Goal: Find specific page/section: Find specific page/section

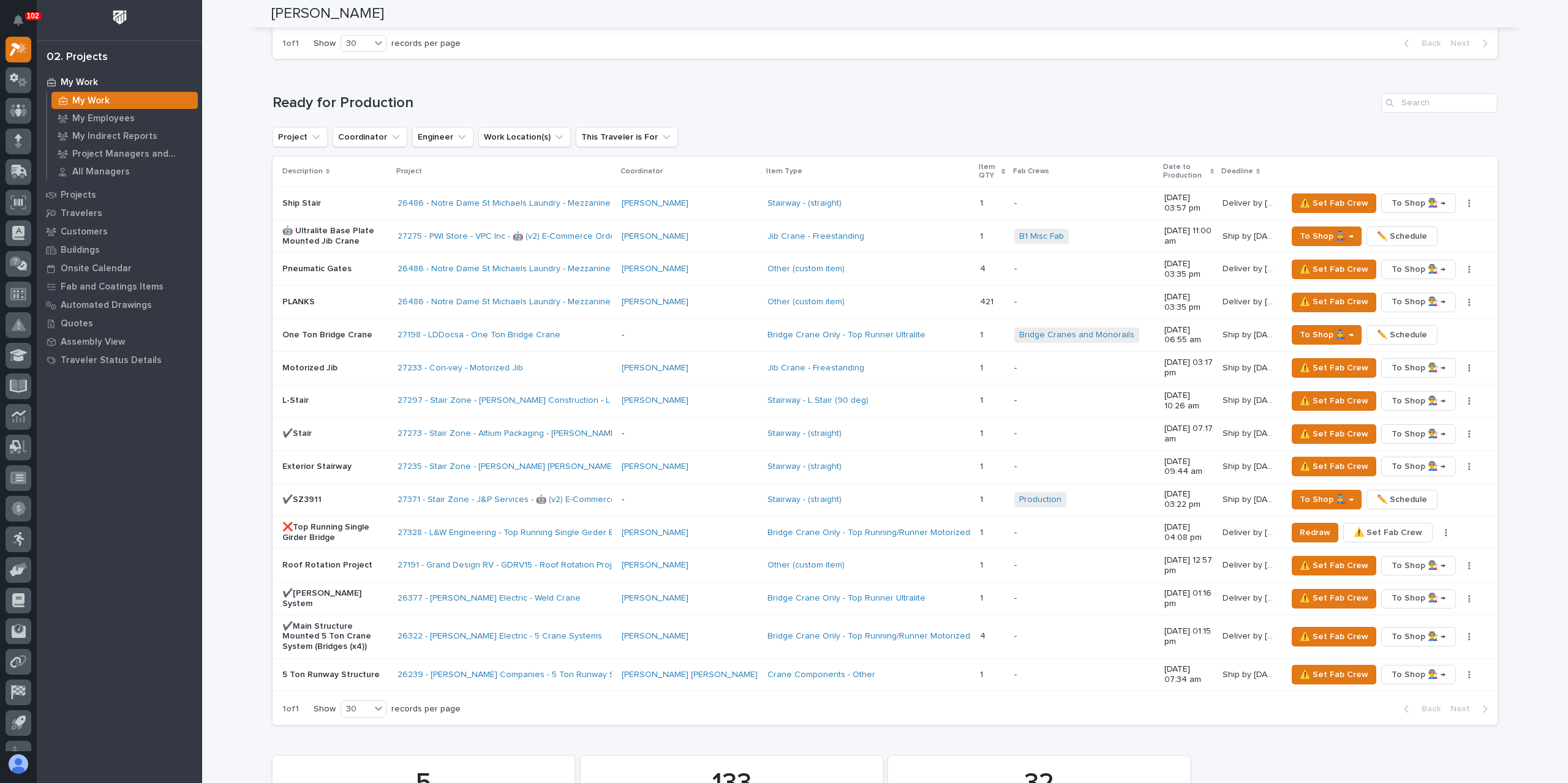
scroll to position [1715, 0]
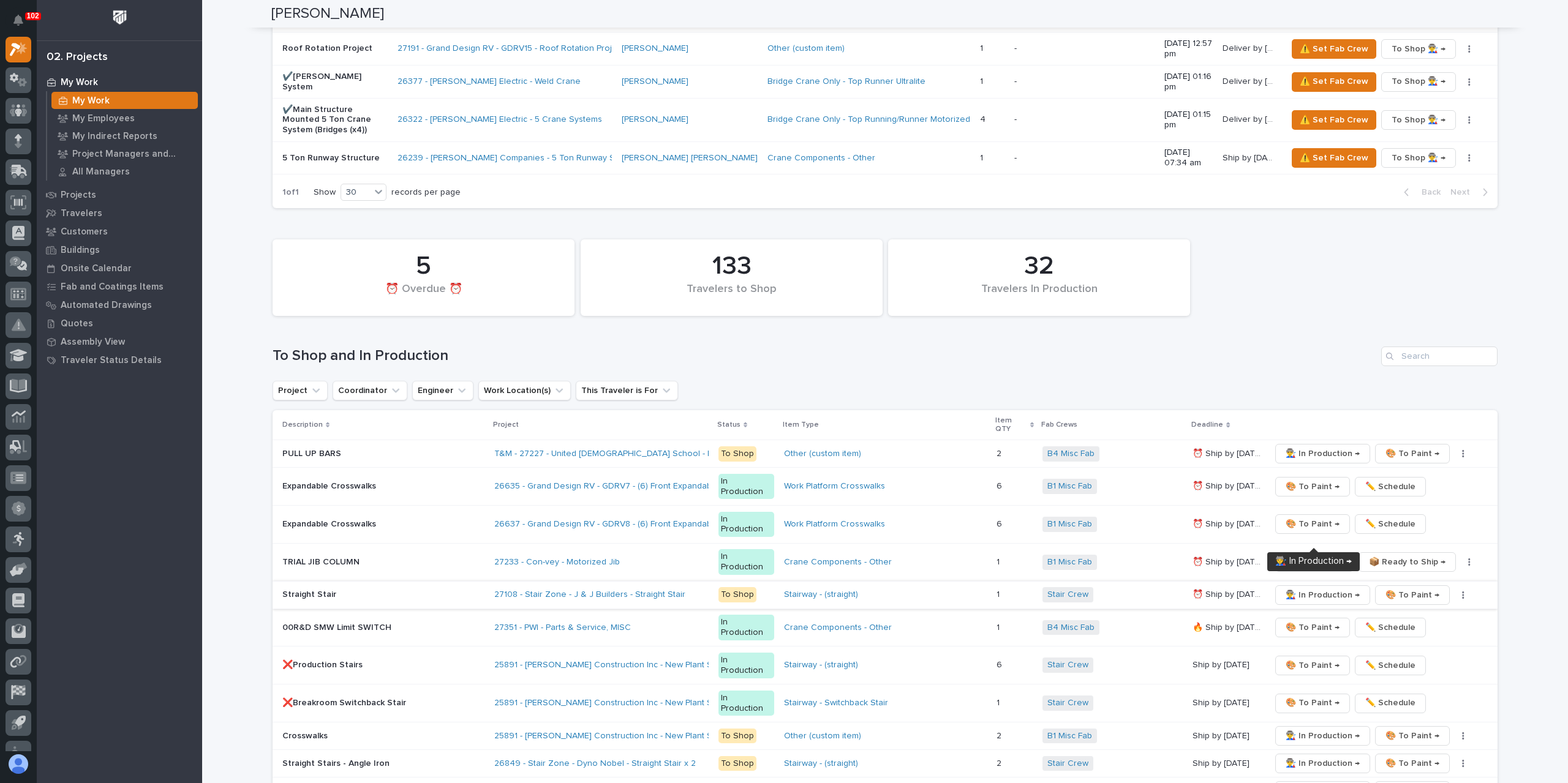
click at [1302, 588] on span "👨‍🏭 In Production →" at bounding box center [1322, 595] width 74 height 14
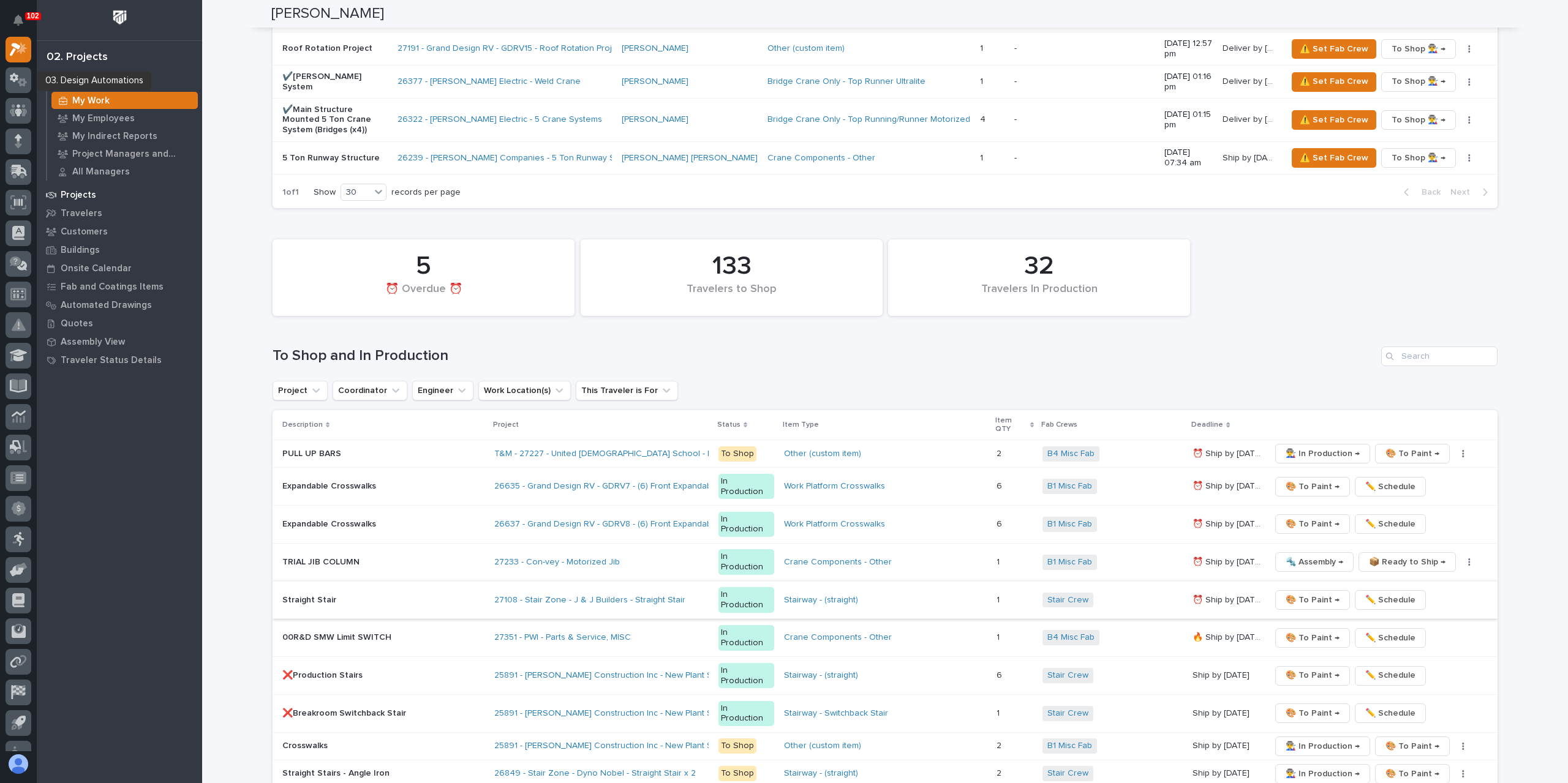
click at [66, 194] on p "Projects" at bounding box center [78, 195] width 35 height 11
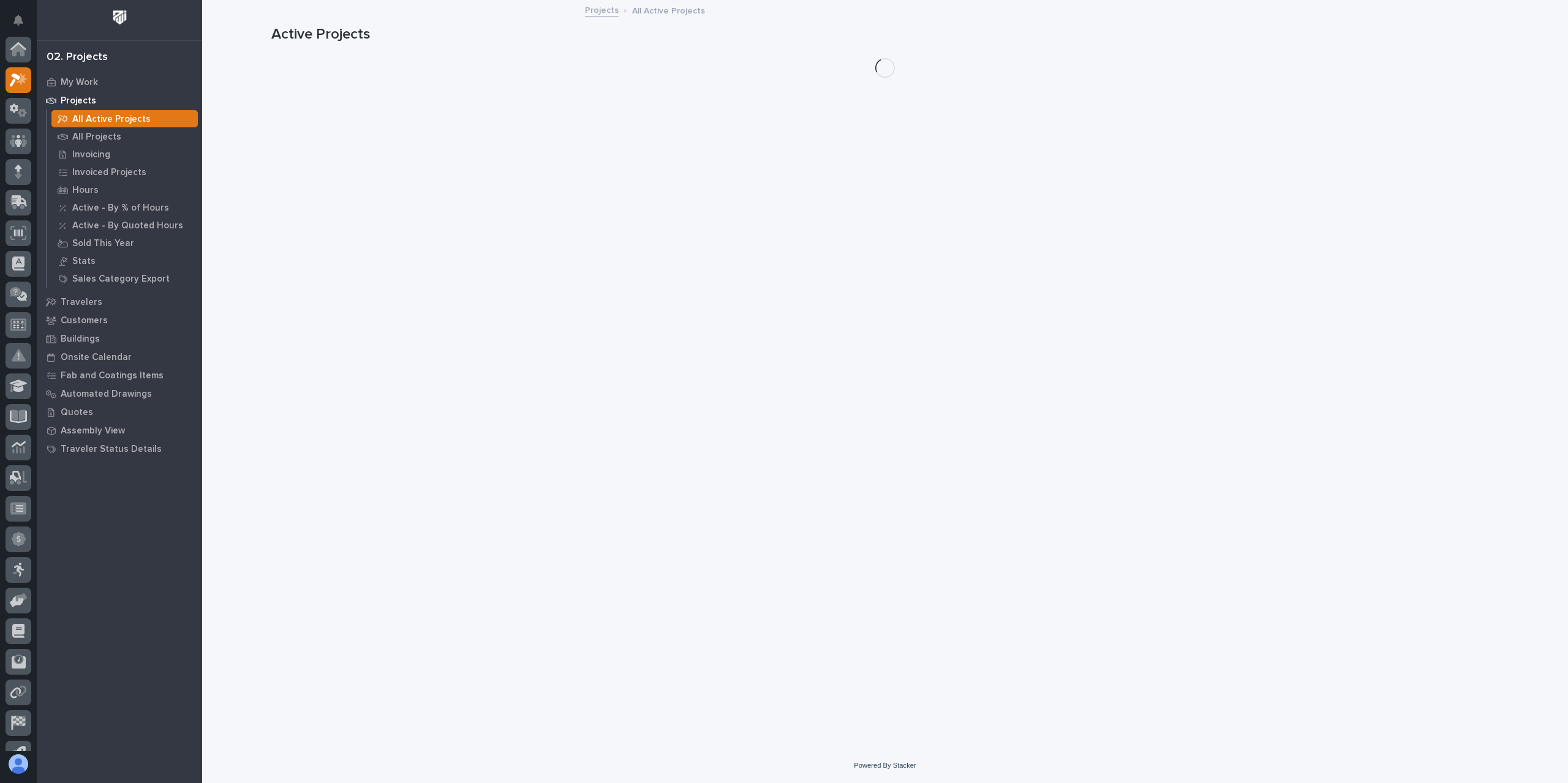
scroll to position [30, 0]
click at [77, 124] on p "All Active Projects" at bounding box center [111, 119] width 78 height 11
click at [83, 132] on p "All Projects" at bounding box center [97, 137] width 49 height 11
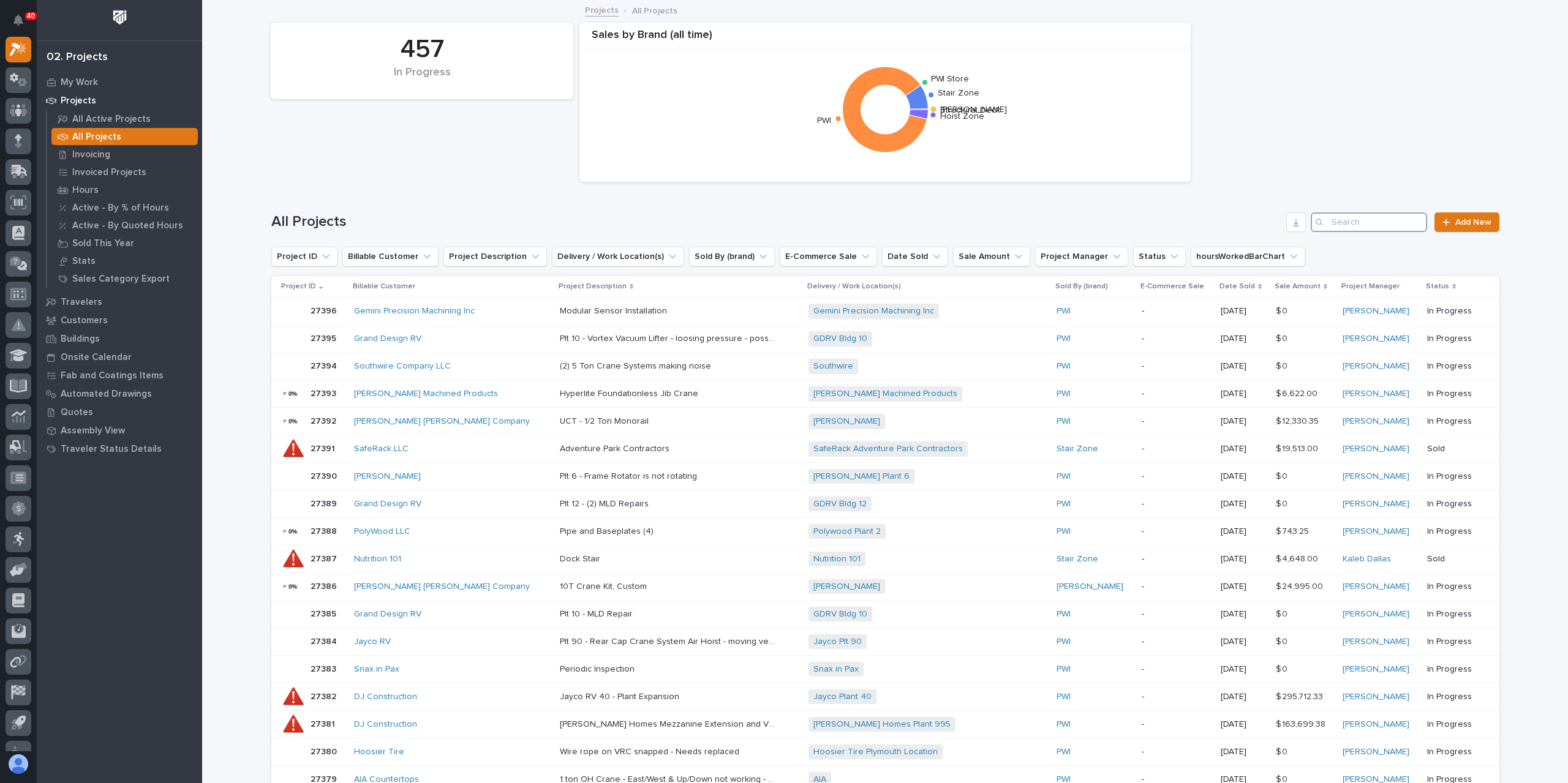
click at [1417, 219] on input "Search" at bounding box center [1369, 222] width 116 height 19
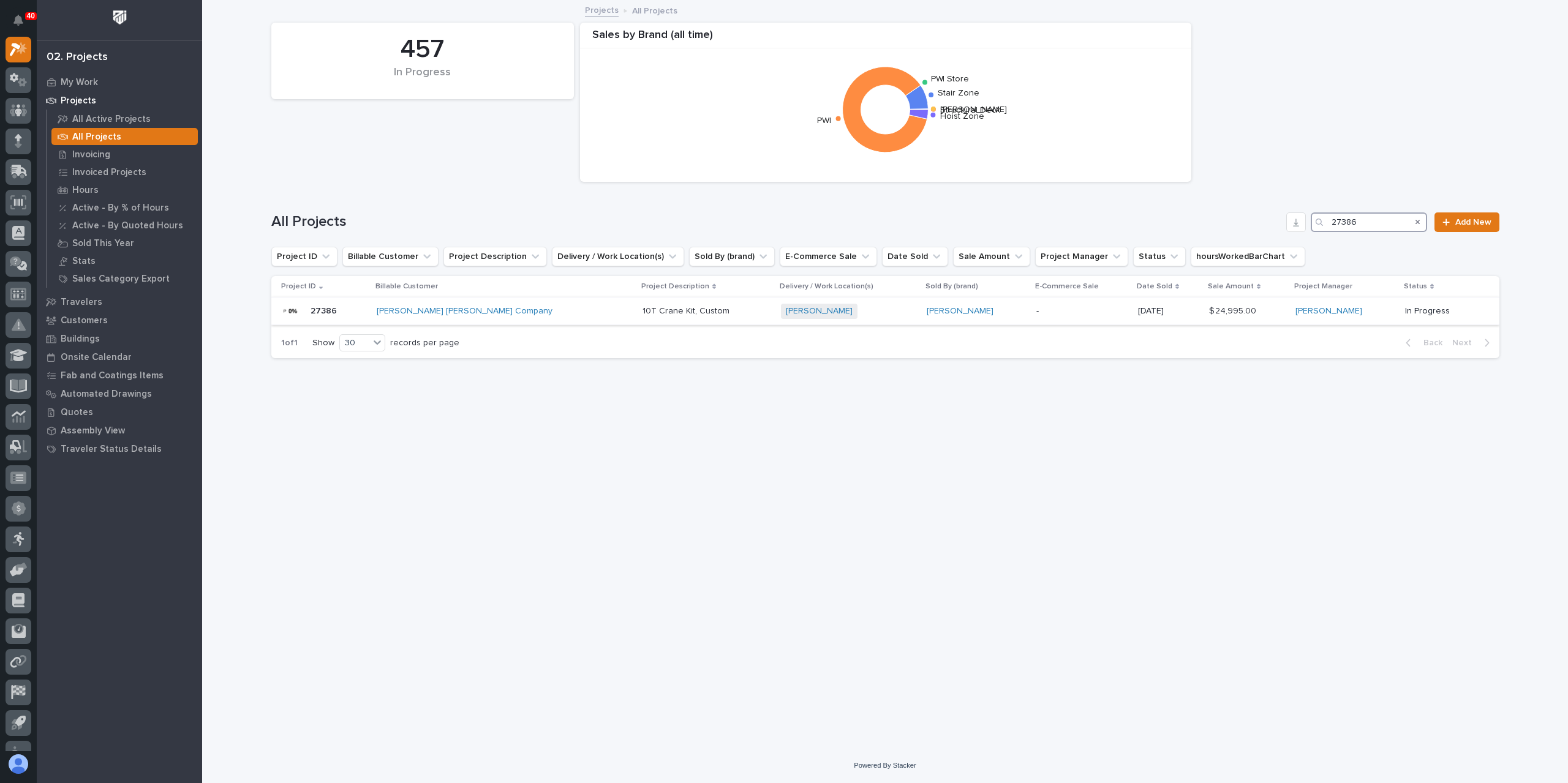
type input "27386"
click at [643, 312] on p "10T Crane Kit, Custom" at bounding box center [687, 309] width 89 height 13
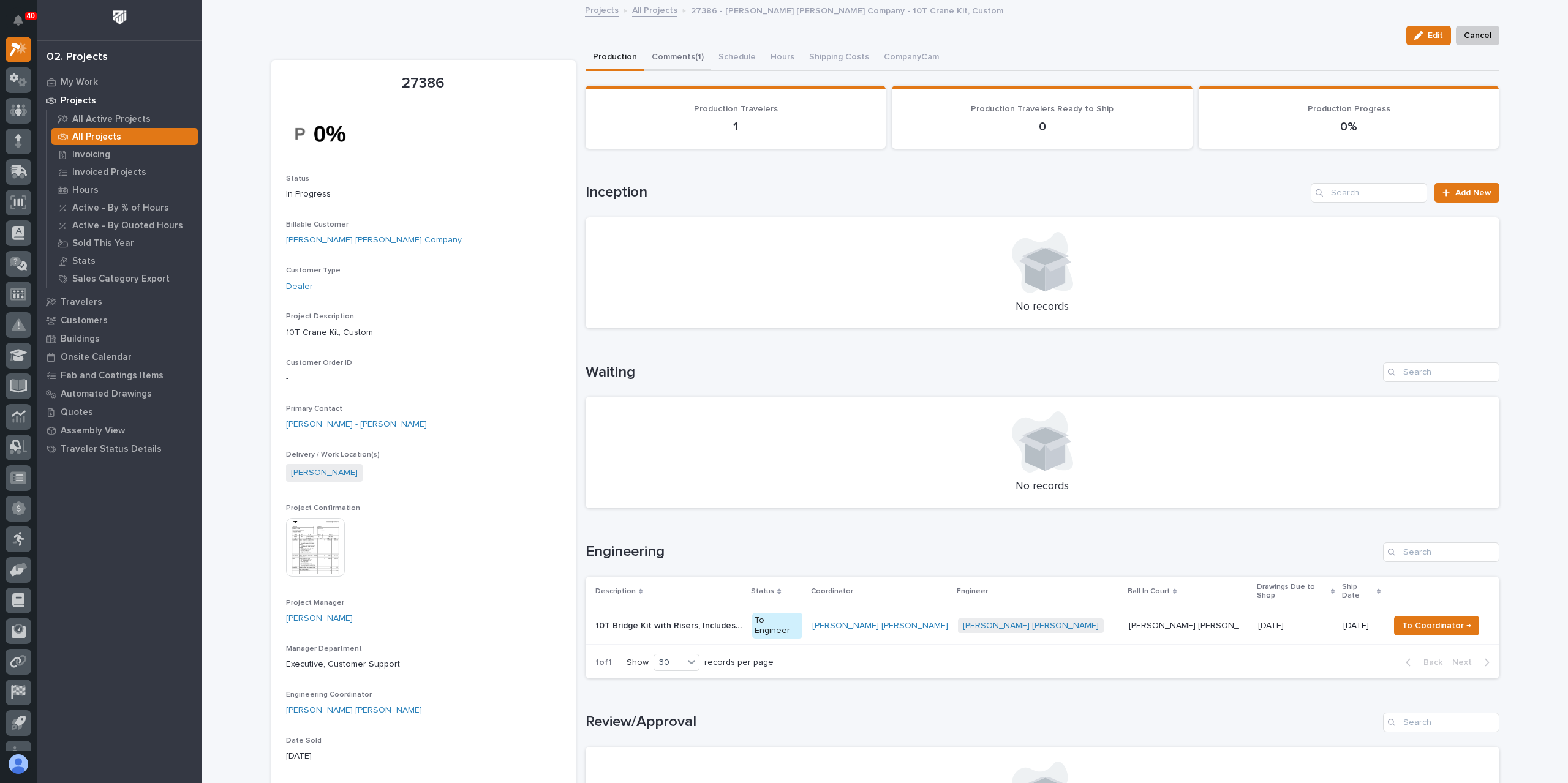
click at [681, 66] on button "Comments (1)" at bounding box center [677, 58] width 66 height 26
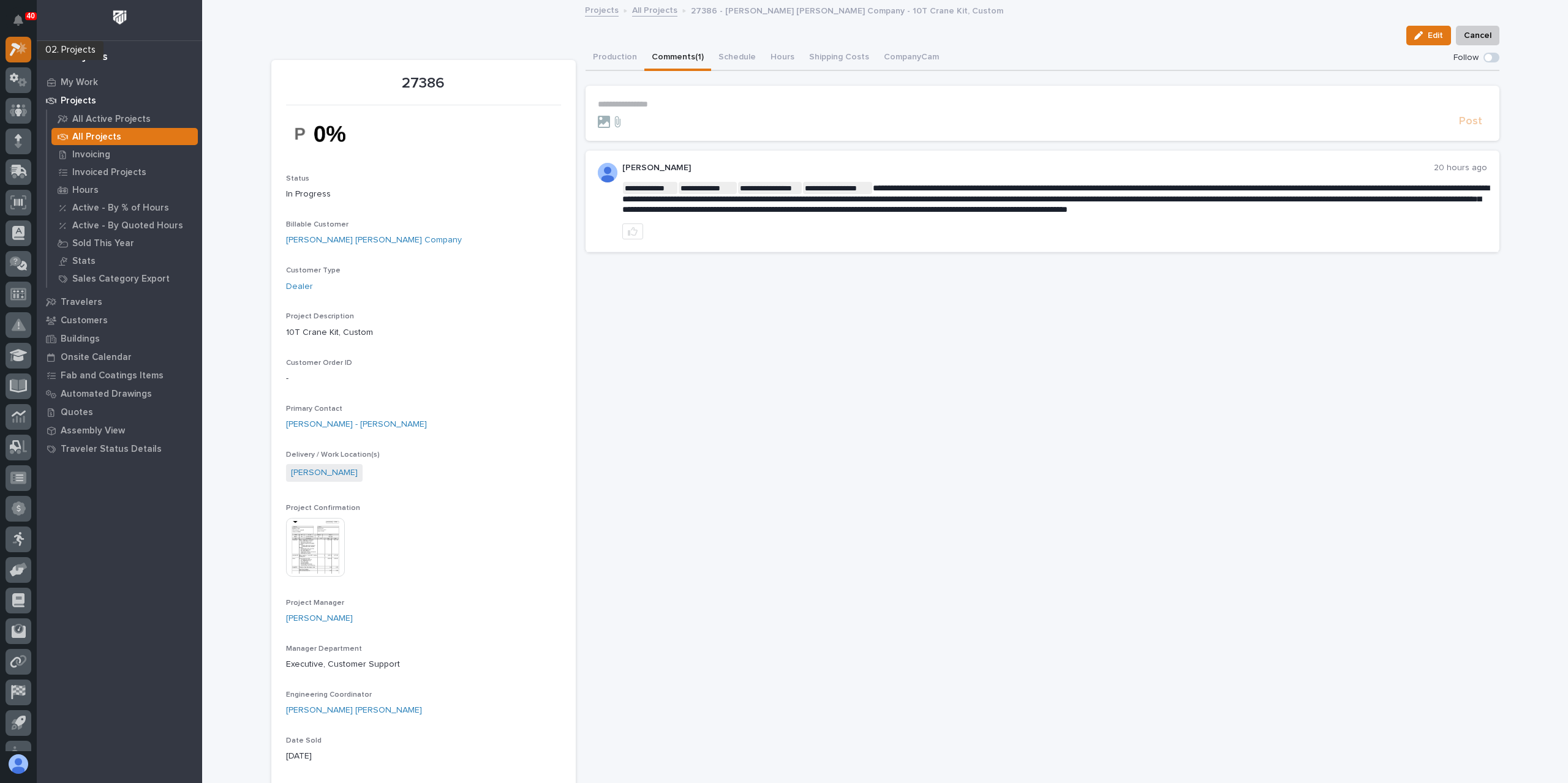
click at [21, 46] on icon at bounding box center [19, 49] width 18 height 14
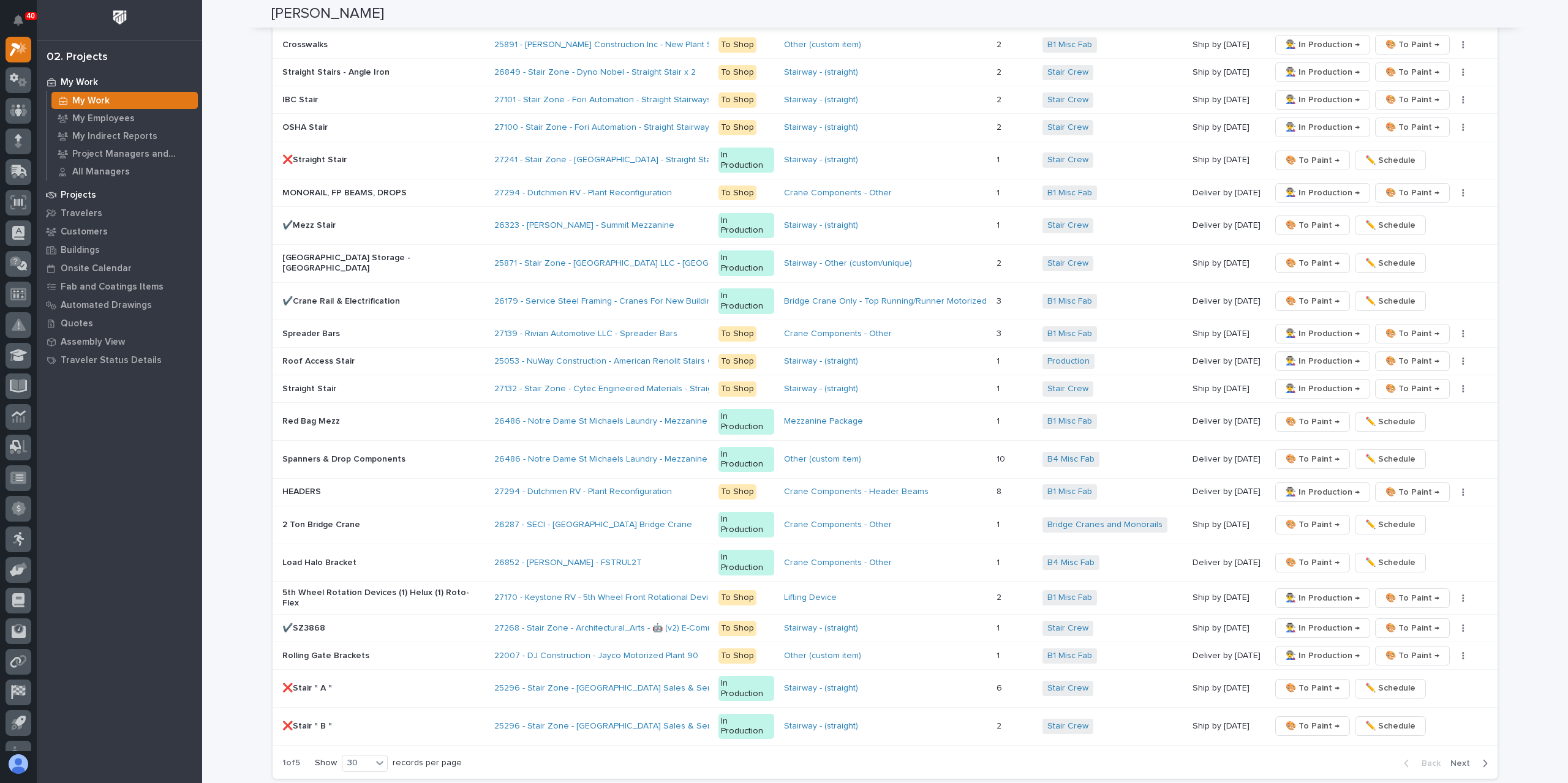
scroll to position [1747, 0]
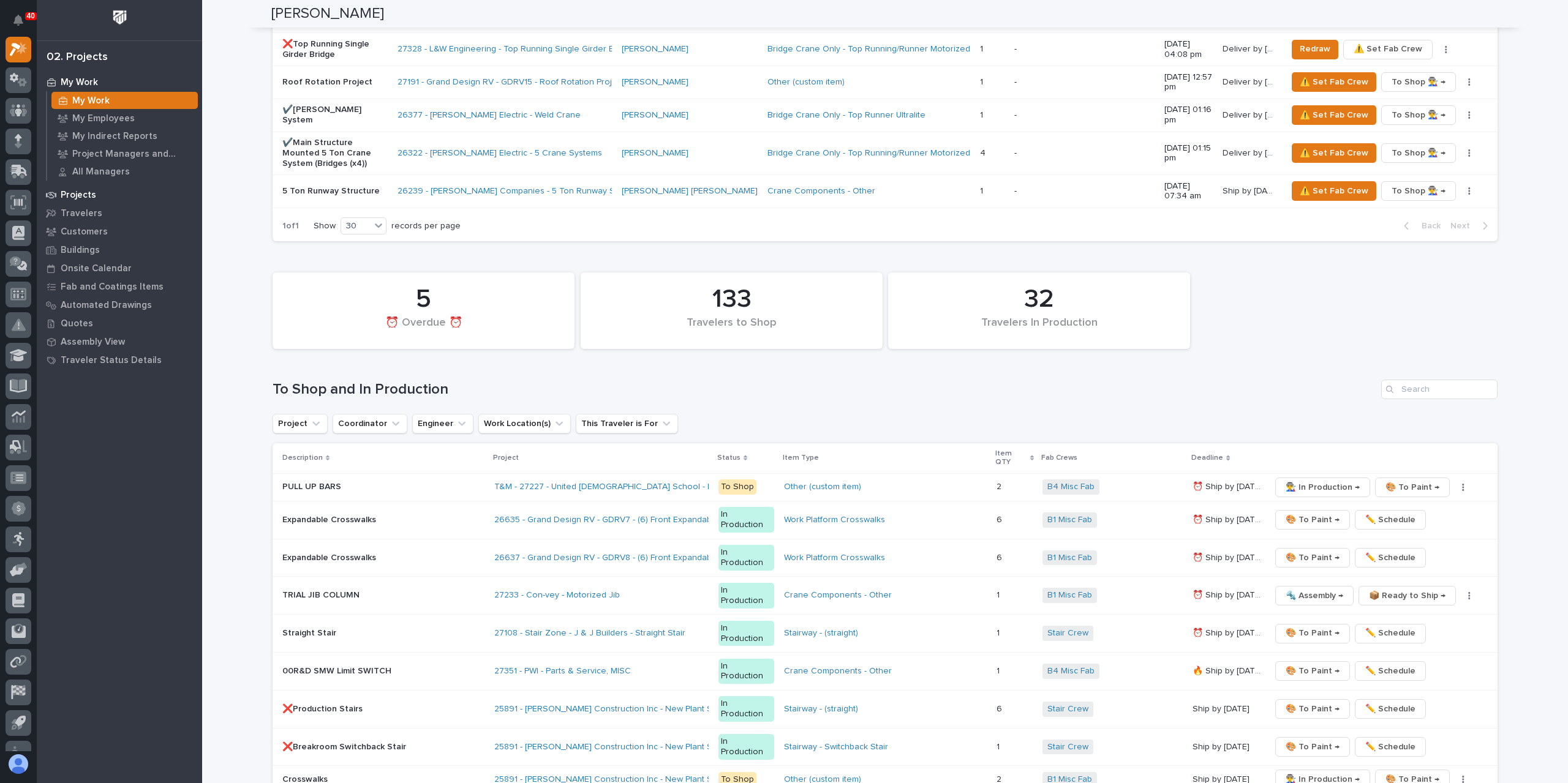
click at [64, 193] on p "Projects" at bounding box center [78, 195] width 35 height 11
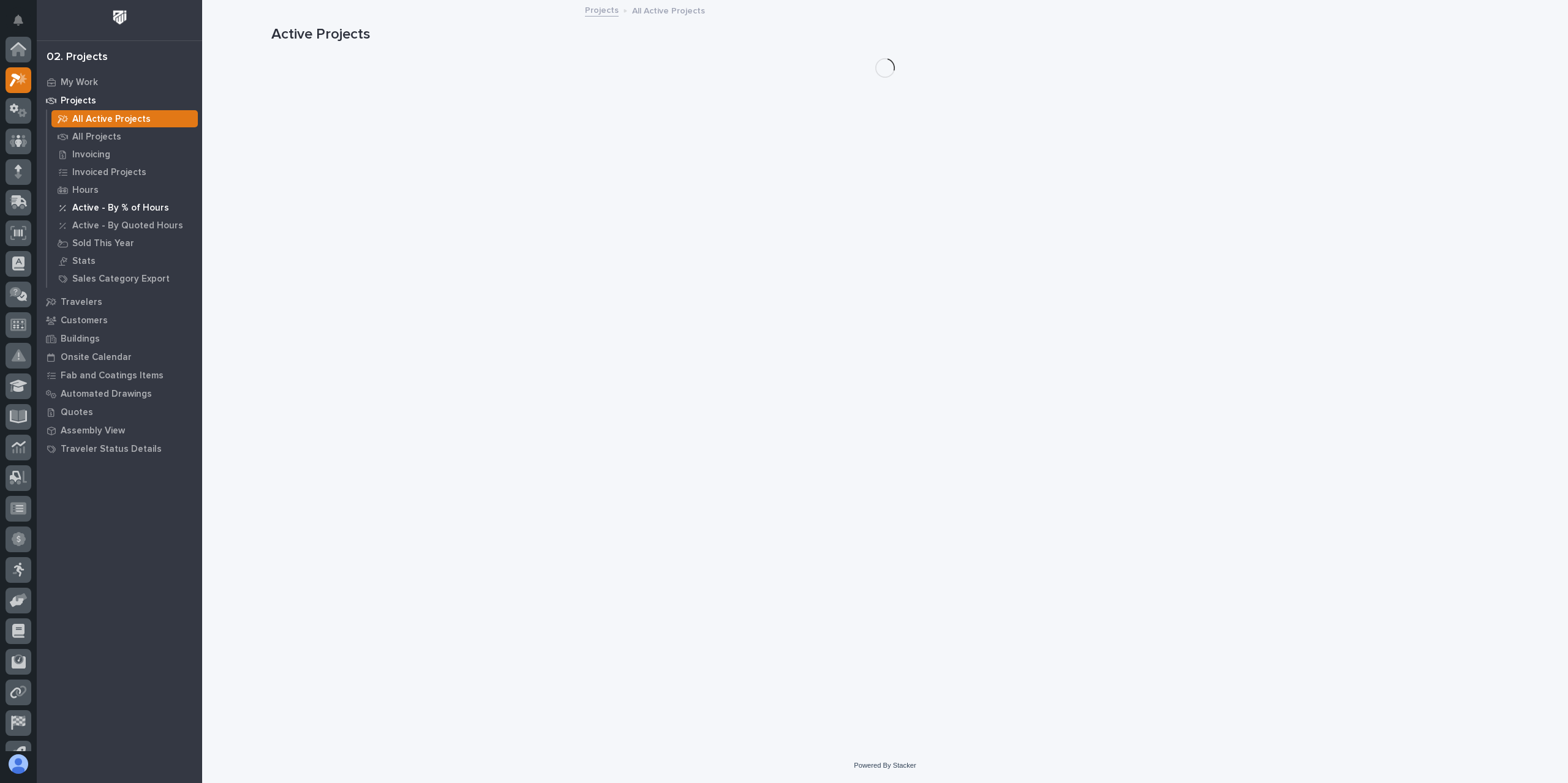
scroll to position [30, 0]
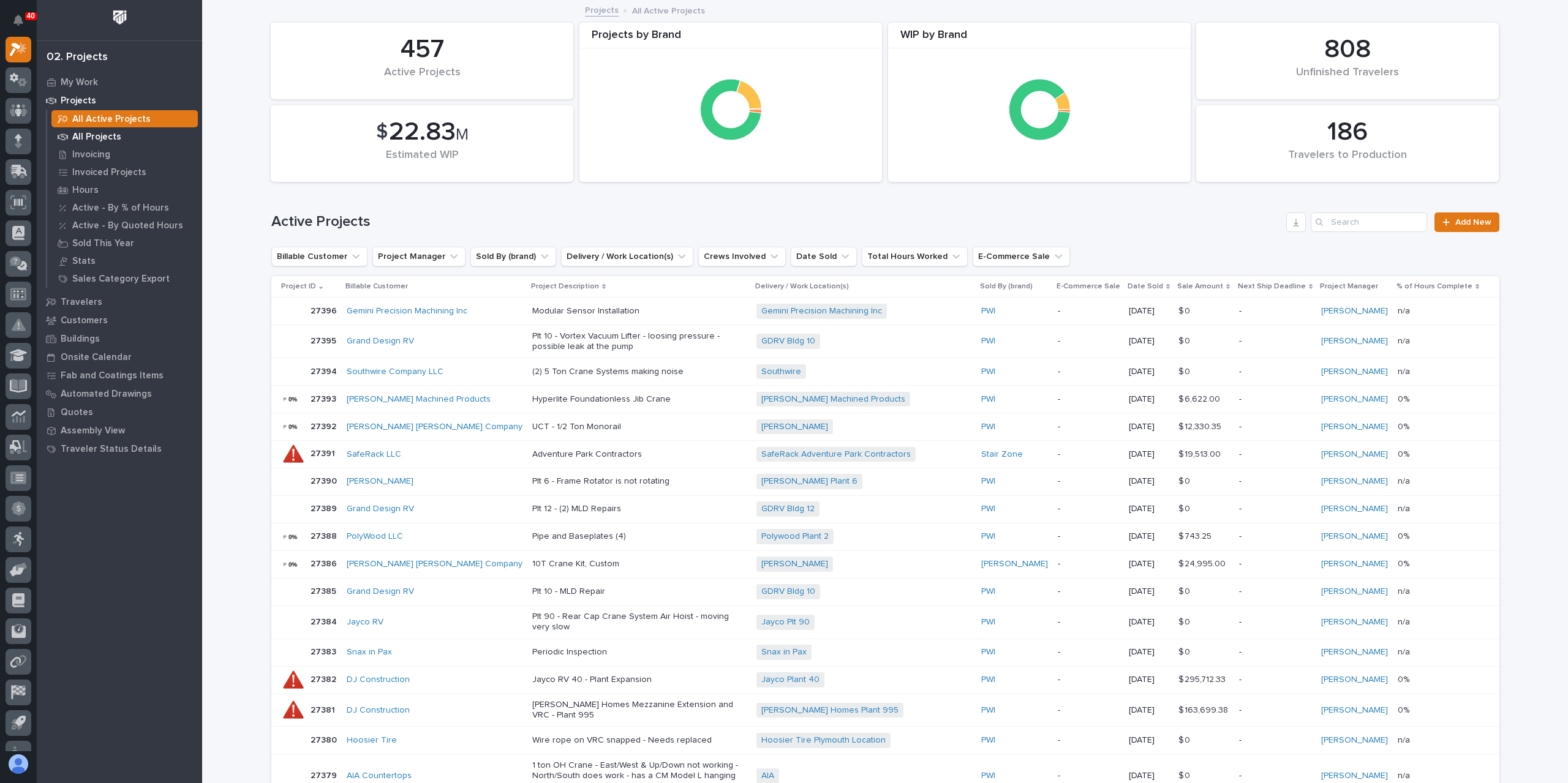
click at [103, 135] on p "All Projects" at bounding box center [97, 137] width 49 height 11
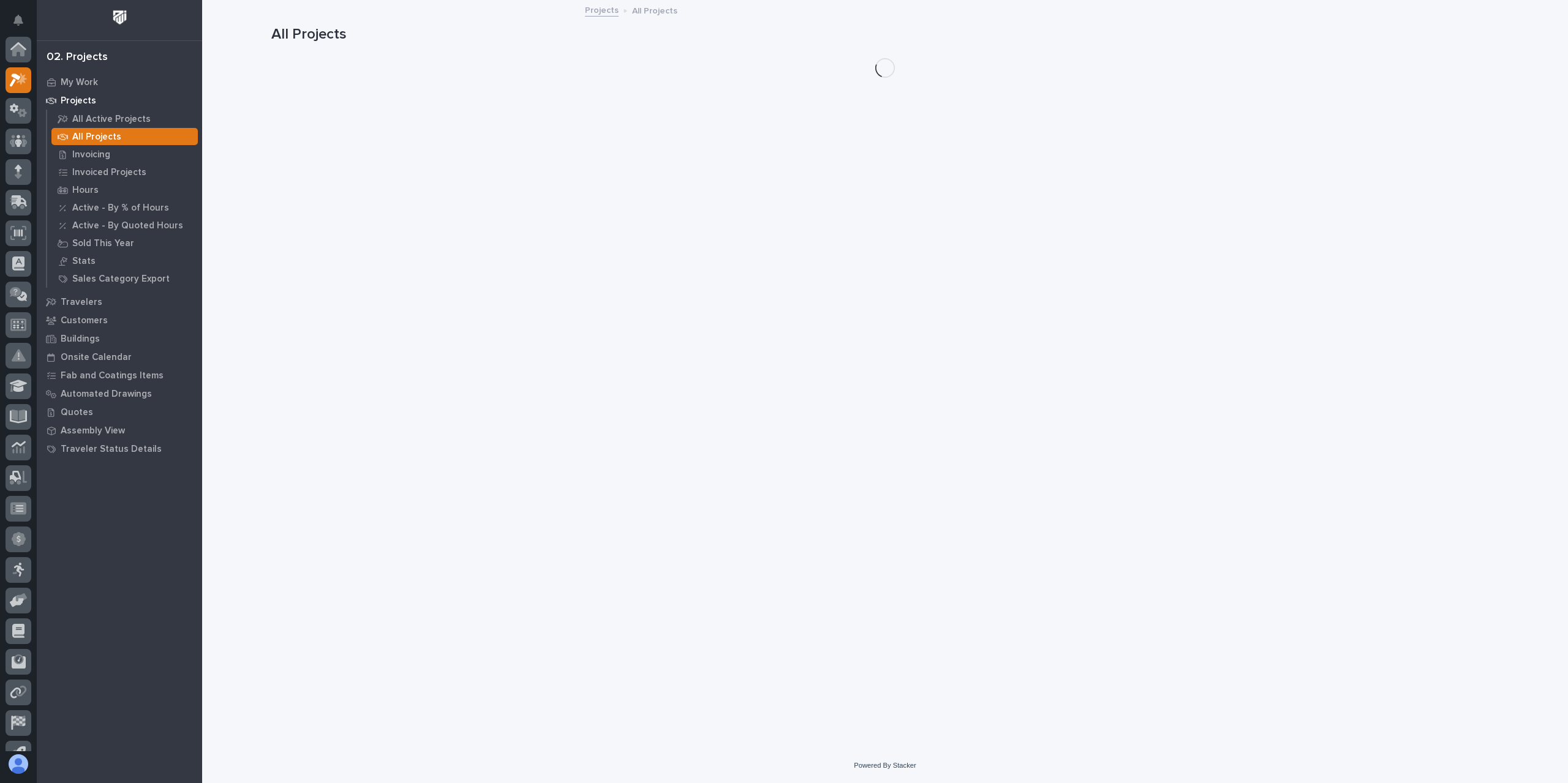
scroll to position [30, 0]
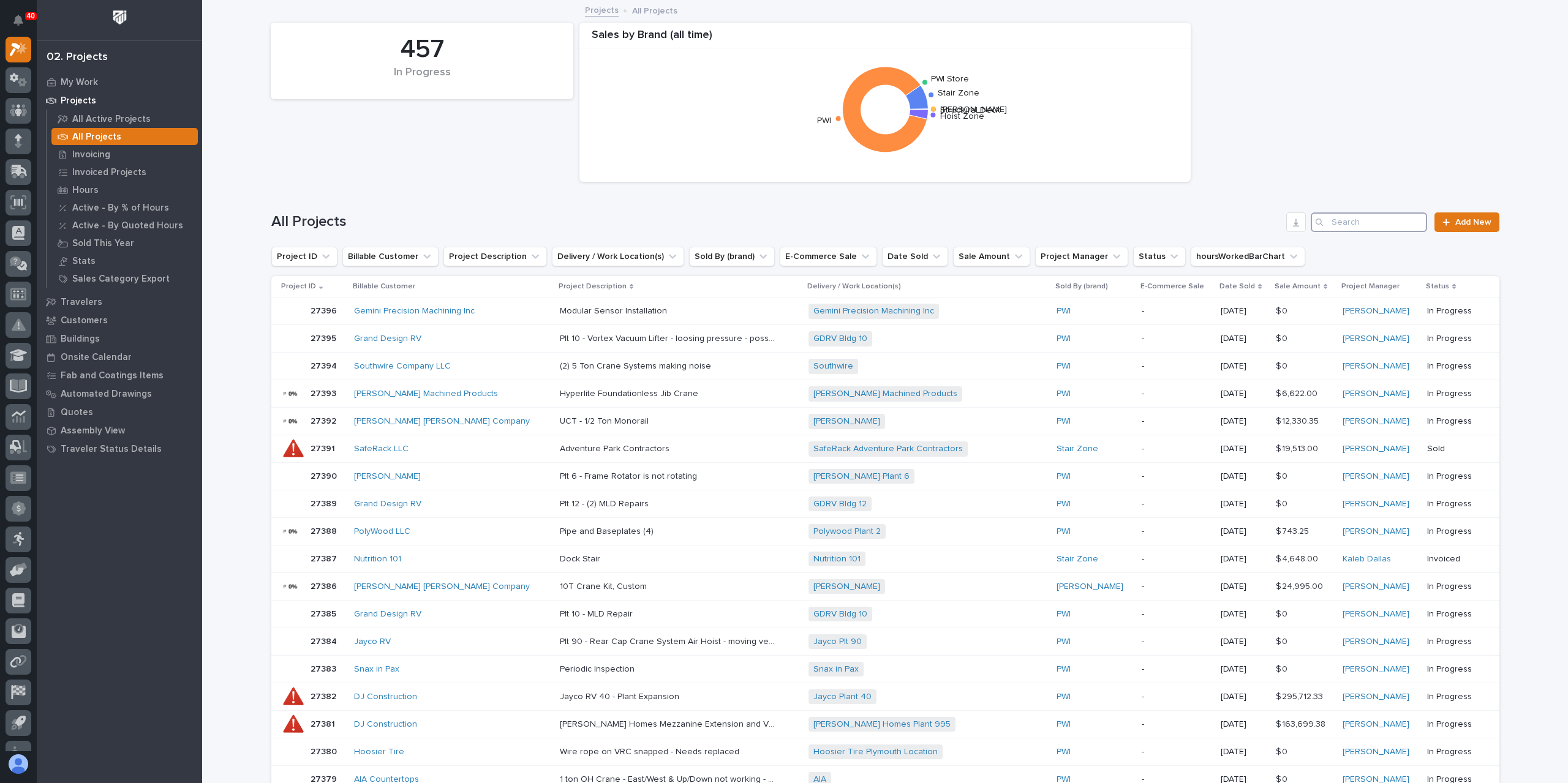
click at [1384, 214] on input "Search" at bounding box center [1369, 222] width 116 height 19
click at [1353, 220] on input "Search" at bounding box center [1369, 222] width 116 height 19
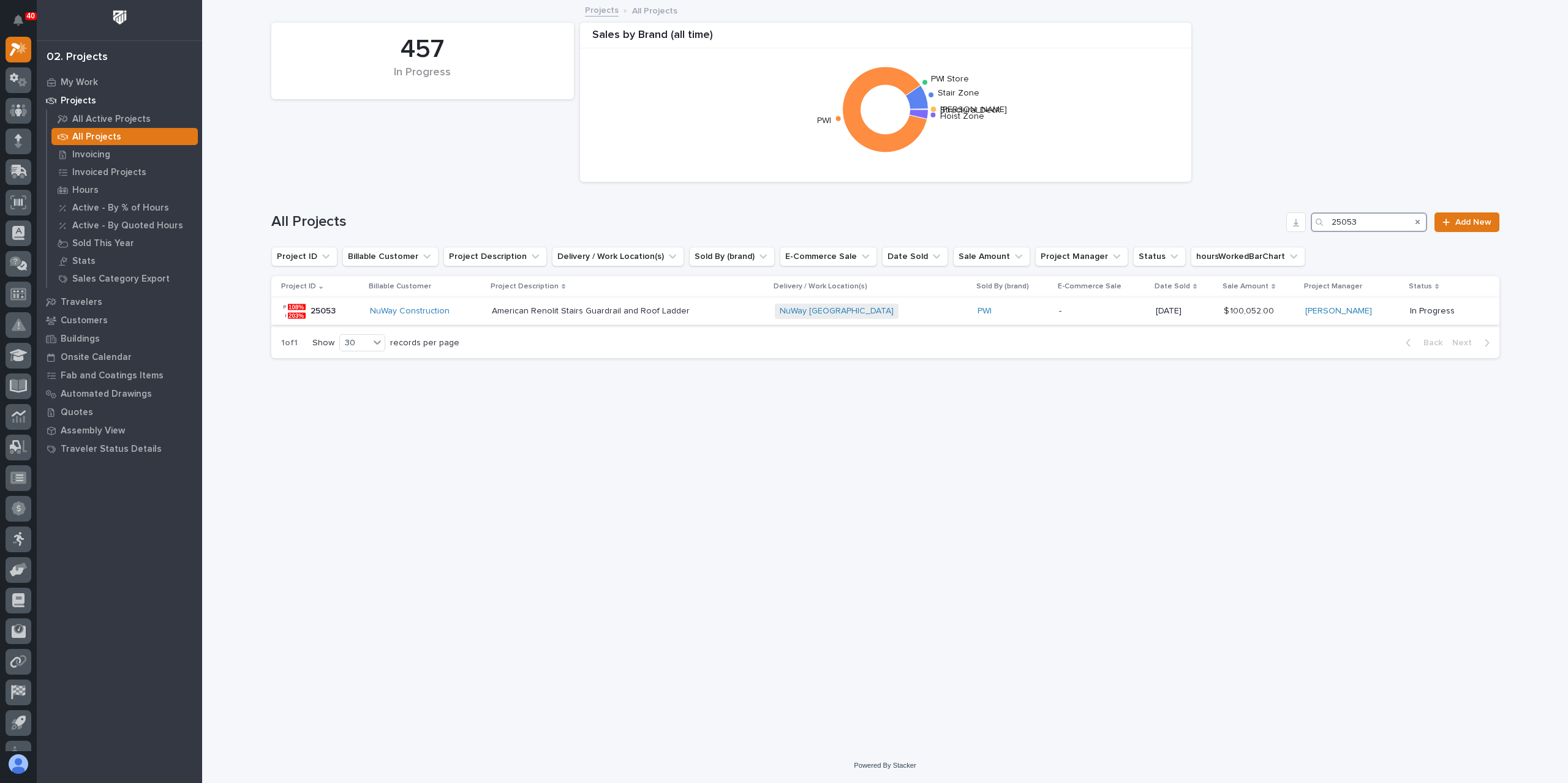
type input "25053"
click at [576, 318] on div "American Renolit Stairs Guardrail and Roof Ladder American Renolit Stairs Guard…" at bounding box center [628, 311] width 273 height 20
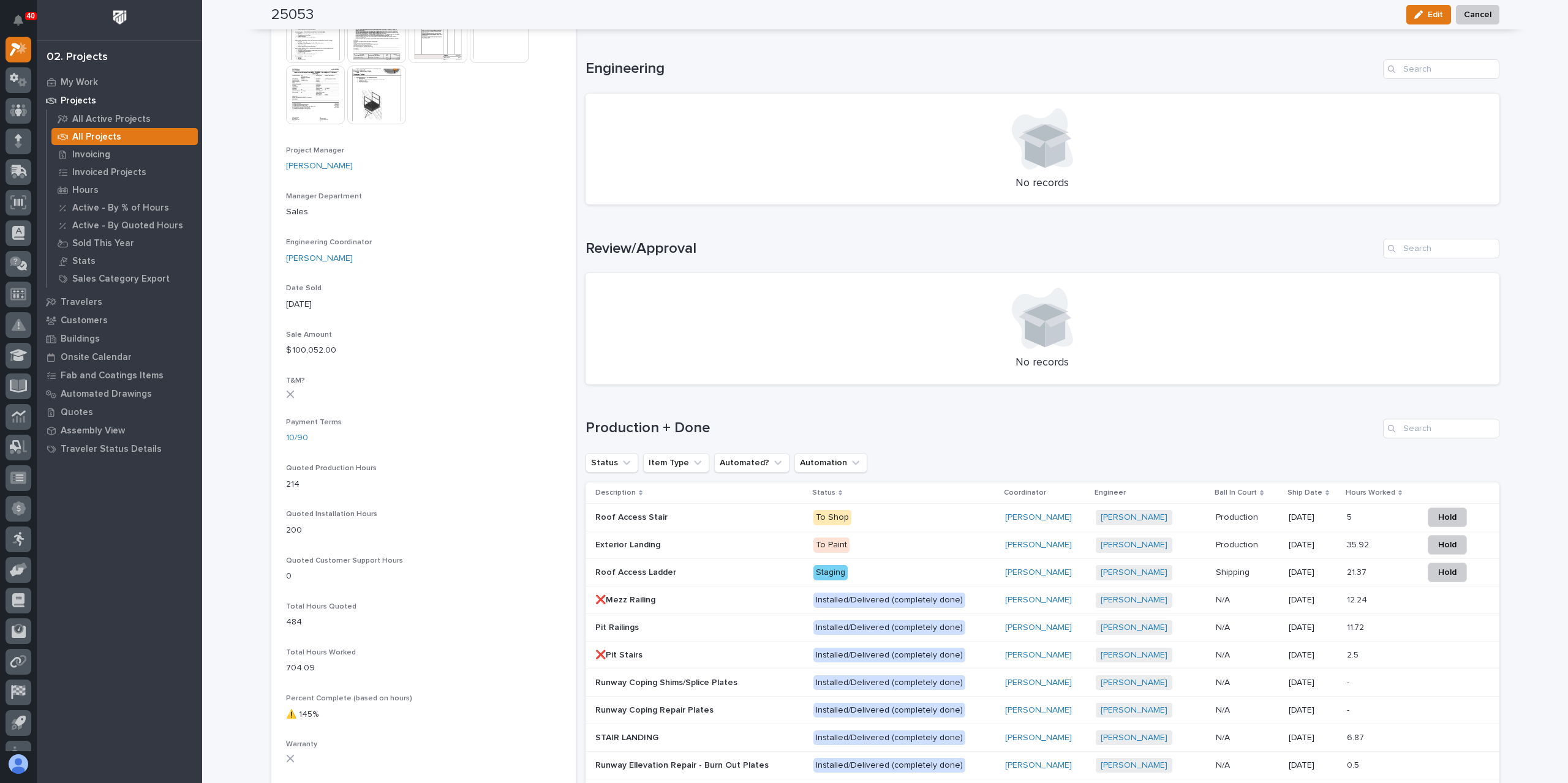
scroll to position [429, 0]
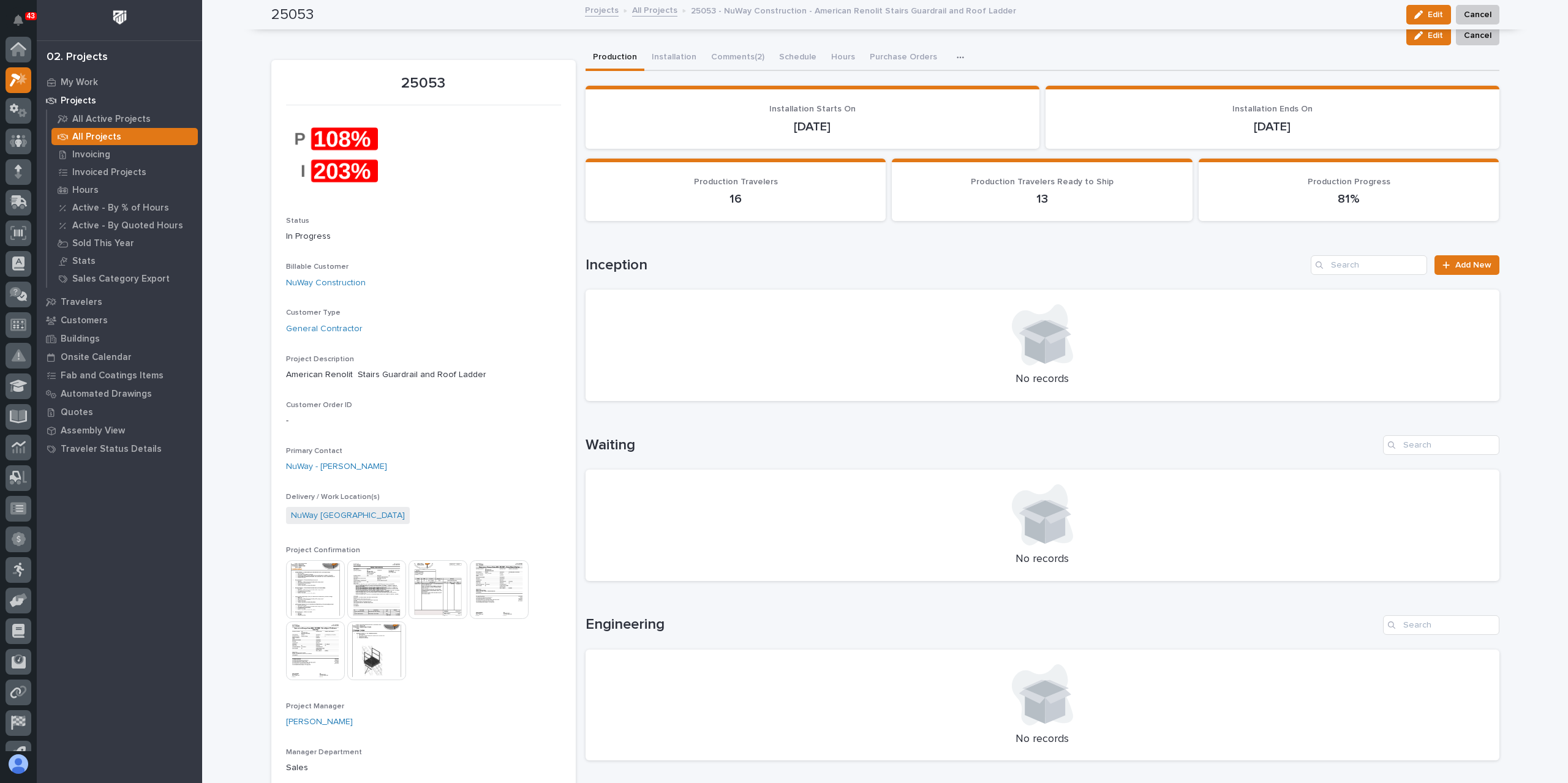
scroll to position [30, 0]
